Goal: Check status: Check status

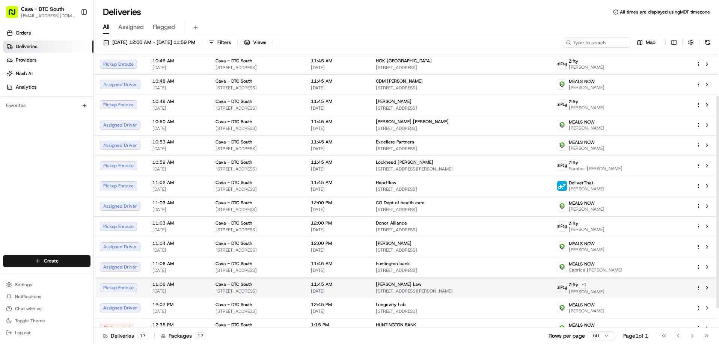
scroll to position [75, 0]
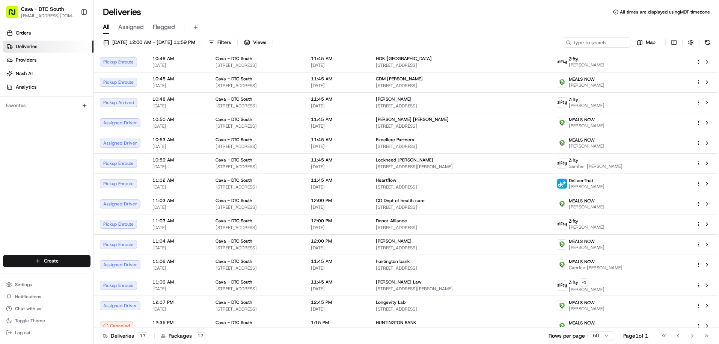
click at [21, 46] on span "Deliveries" at bounding box center [26, 46] width 21 height 7
click at [131, 40] on span "08/20/2025 12:00 AM - 08/20/2025 11:59 PM" at bounding box center [153, 42] width 83 height 7
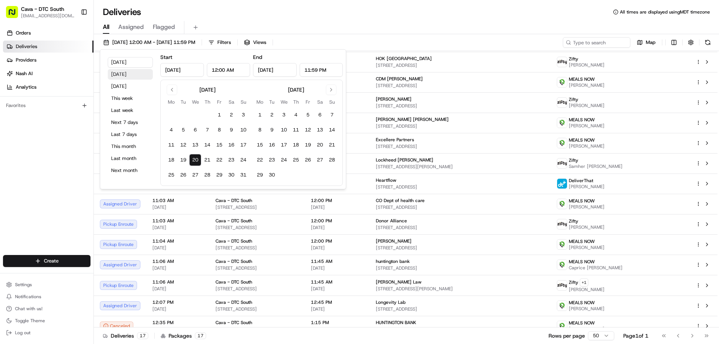
click at [127, 70] on button "Yesterday" at bounding box center [130, 74] width 45 height 11
type input "Aug 19, 2025"
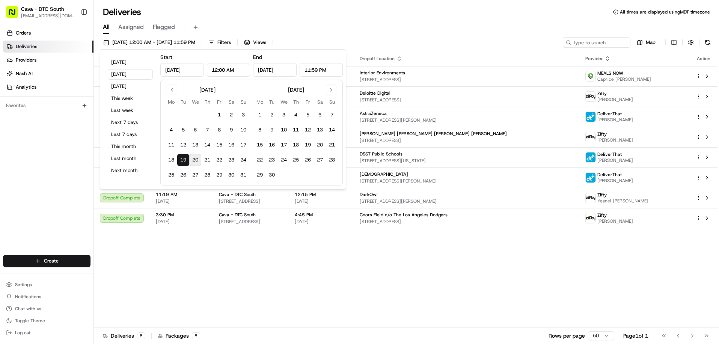
click at [59, 161] on div "Orders Deliveries Providers Nash AI Analytics Favorites" at bounding box center [46, 141] width 93 height 235
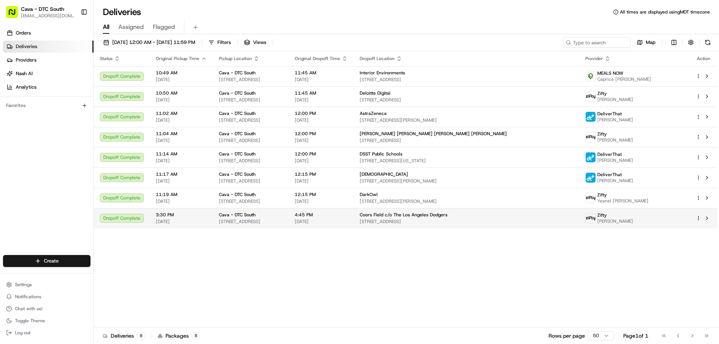
click at [283, 216] on div "Cava - DTC South" at bounding box center [251, 215] width 64 height 6
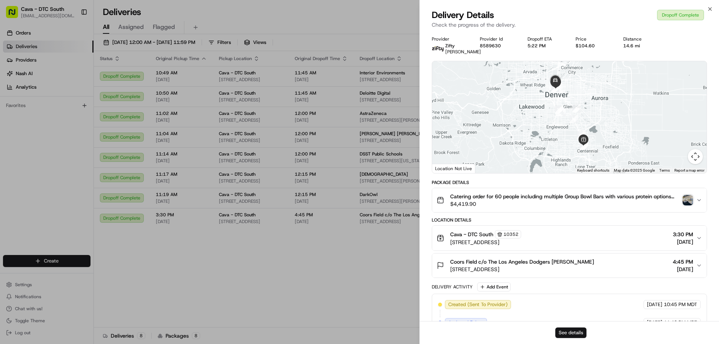
click at [568, 334] on button "See details" at bounding box center [570, 332] width 31 height 11
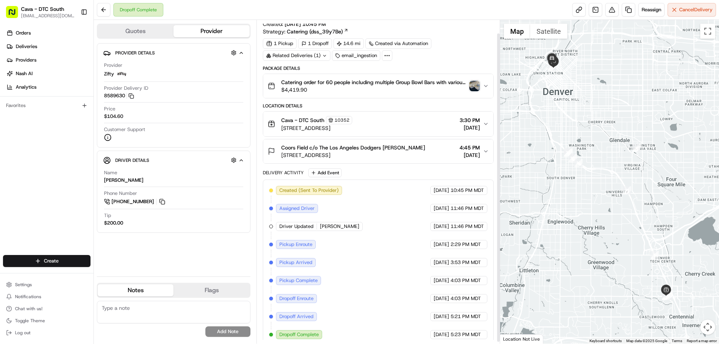
scroll to position [16, 0]
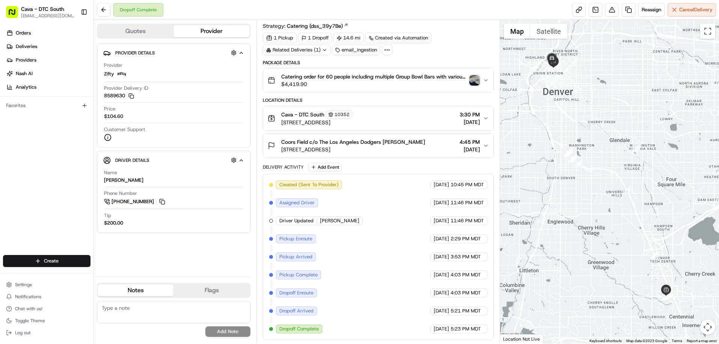
click at [120, 180] on div "Darianna Arape" at bounding box center [123, 180] width 39 height 7
click at [231, 159] on button "button" at bounding box center [233, 159] width 9 height 9
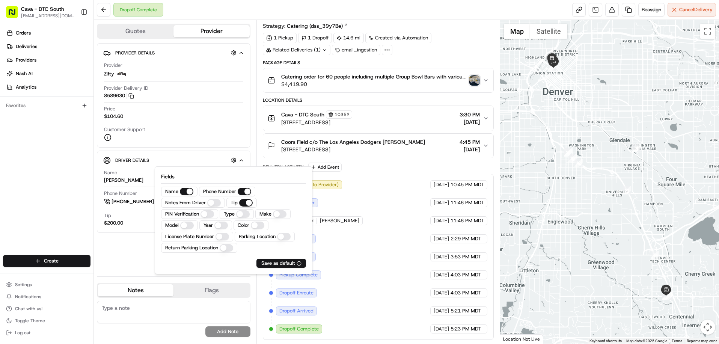
click at [226, 239] on Number "License Plate Number" at bounding box center [222, 237] width 14 height 8
click at [134, 248] on div "Provider Details Hidden ( 4 ) Provider Zifty Provider Delivery ID 8589630 Copy …" at bounding box center [174, 156] width 154 height 227
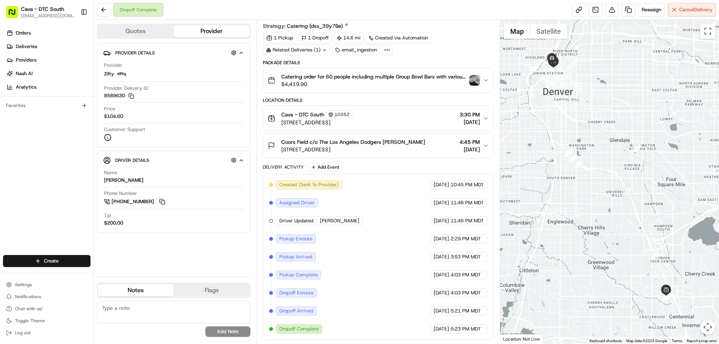
click at [473, 80] on img "button" at bounding box center [474, 80] width 11 height 11
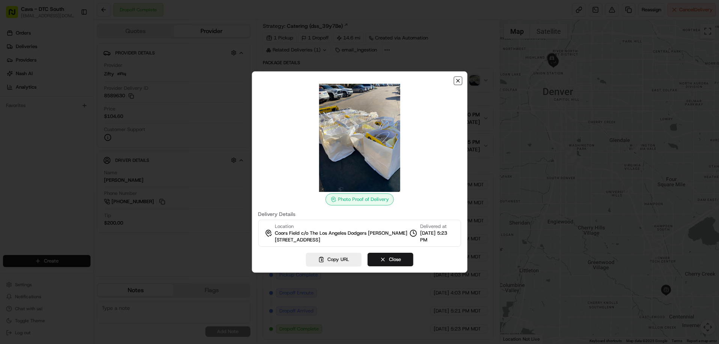
click at [460, 80] on icon "button" at bounding box center [458, 81] width 6 height 6
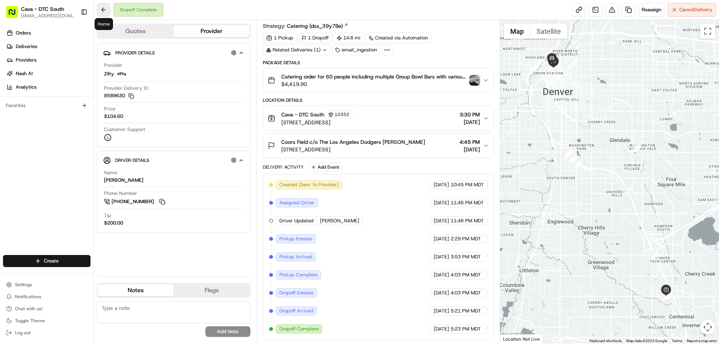
click at [101, 13] on button at bounding box center [104, 10] width 14 height 14
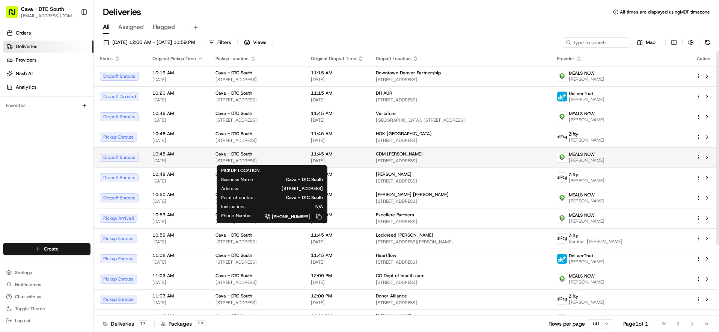
click at [299, 157] on div "Cava - DTC South" at bounding box center [256, 154] width 83 height 6
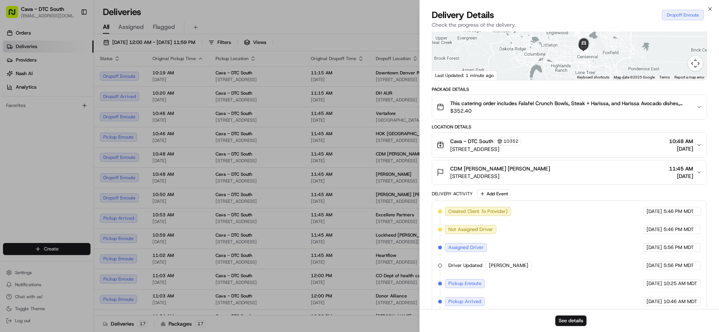
scroll to position [137, 0]
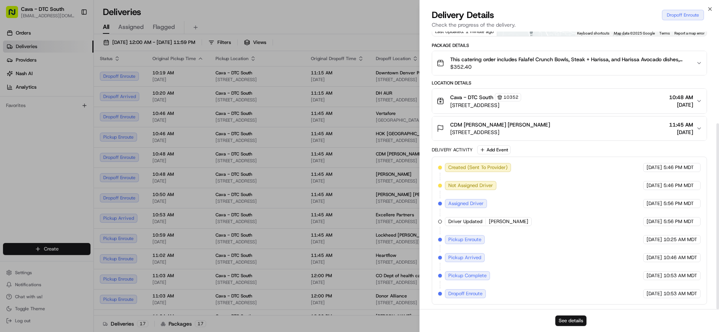
click at [575, 320] on button "See details" at bounding box center [570, 320] width 31 height 11
